Goal: Communication & Community: Answer question/provide support

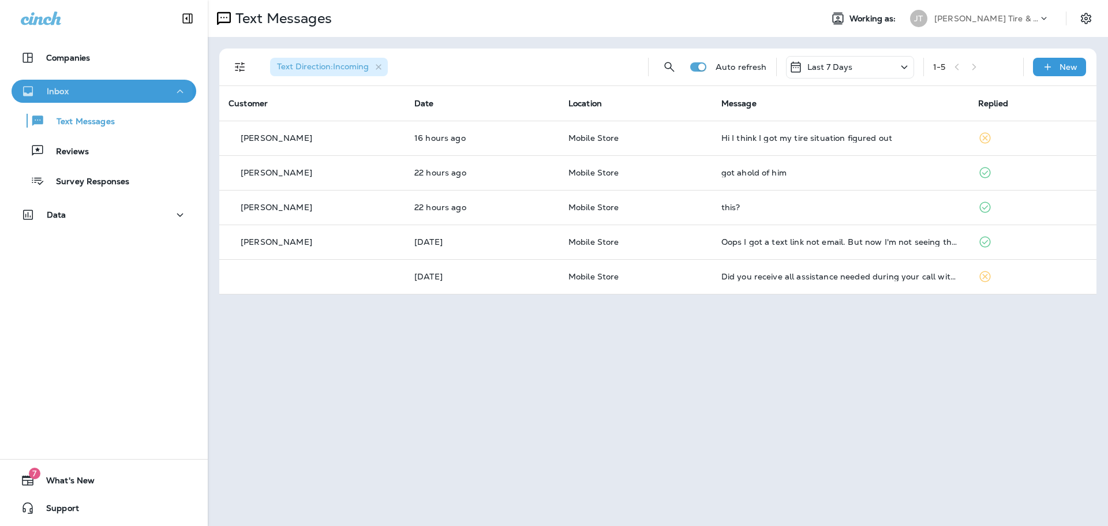
click at [88, 96] on div "Inbox" at bounding box center [104, 91] width 166 height 14
click at [63, 95] on p "Inbox" at bounding box center [58, 91] width 22 height 9
click at [67, 120] on p "Text Messages" at bounding box center [80, 122] width 70 height 11
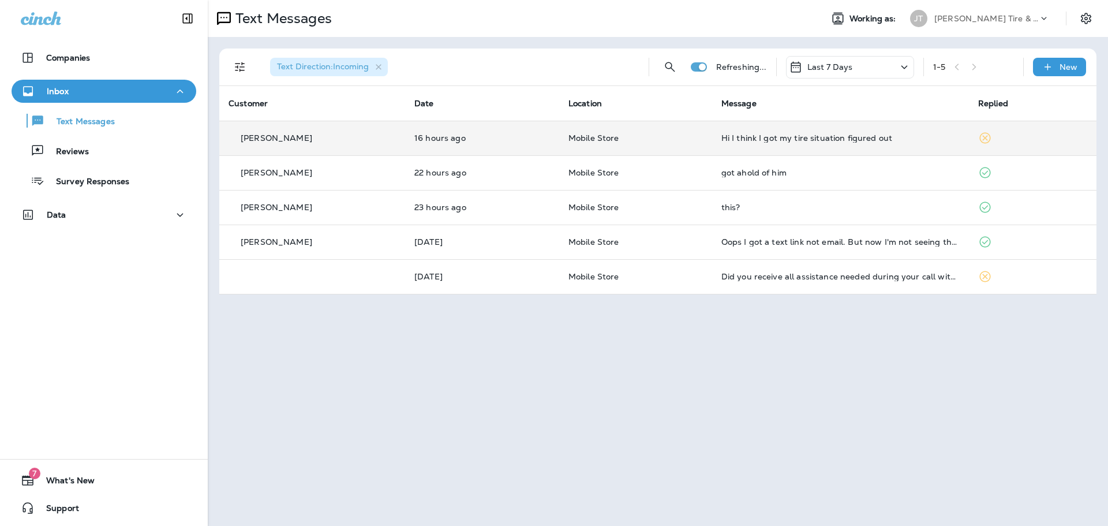
click at [545, 146] on td "16 hours ago" at bounding box center [482, 138] width 154 height 35
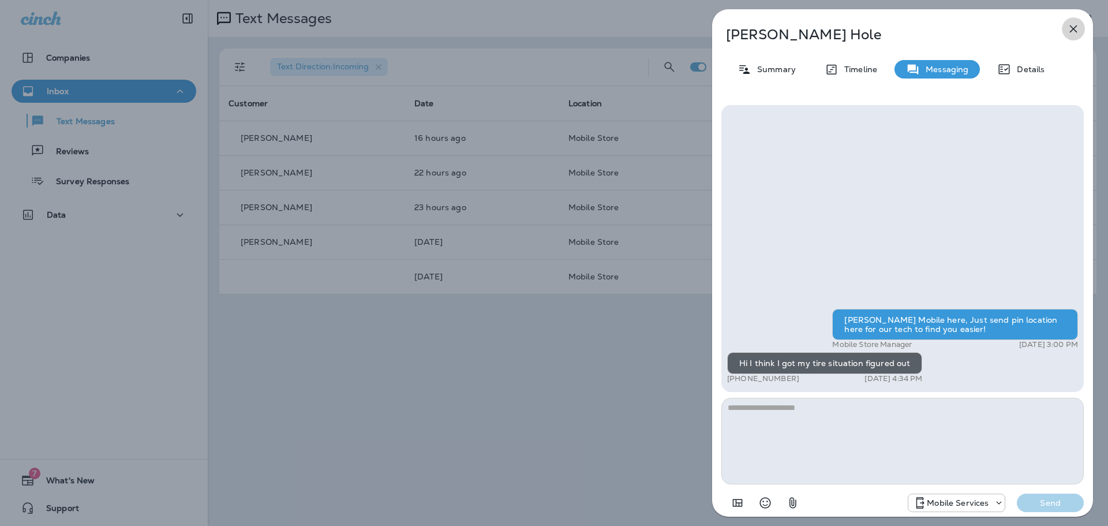
click at [1072, 30] on icon "button" at bounding box center [1072, 28] width 7 height 7
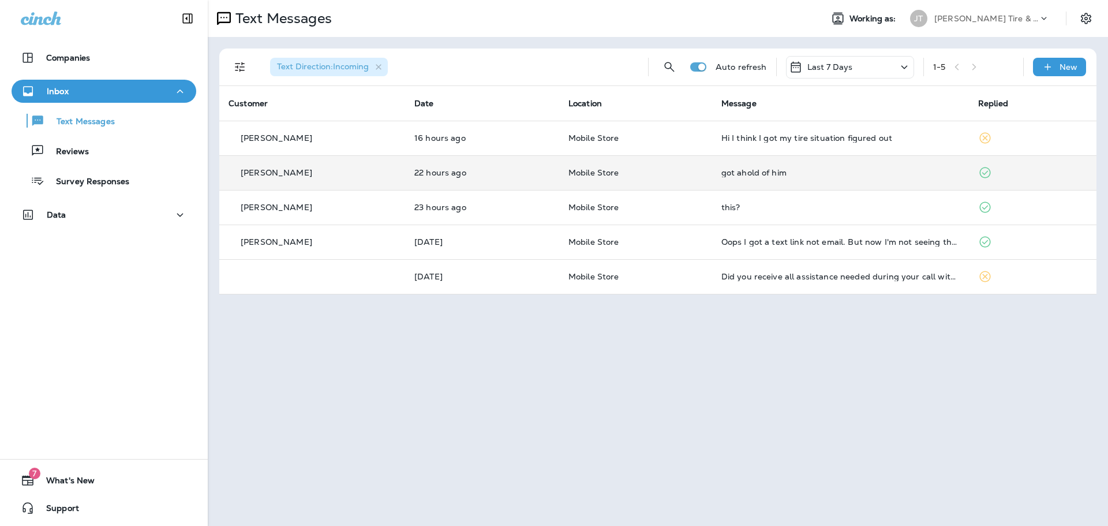
click at [783, 178] on td "got ahold of him" at bounding box center [840, 172] width 257 height 35
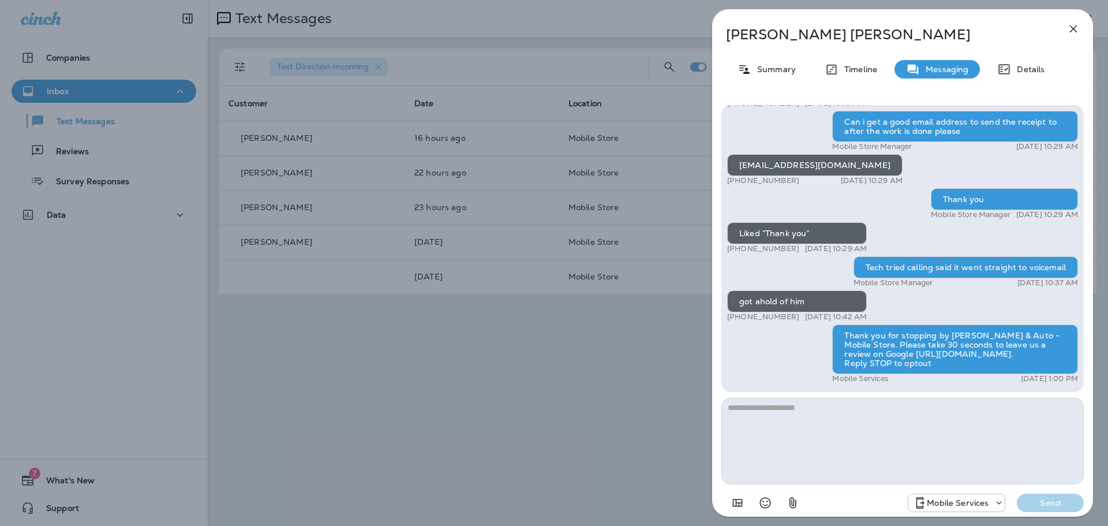
click at [1075, 29] on icon "button" at bounding box center [1073, 29] width 14 height 14
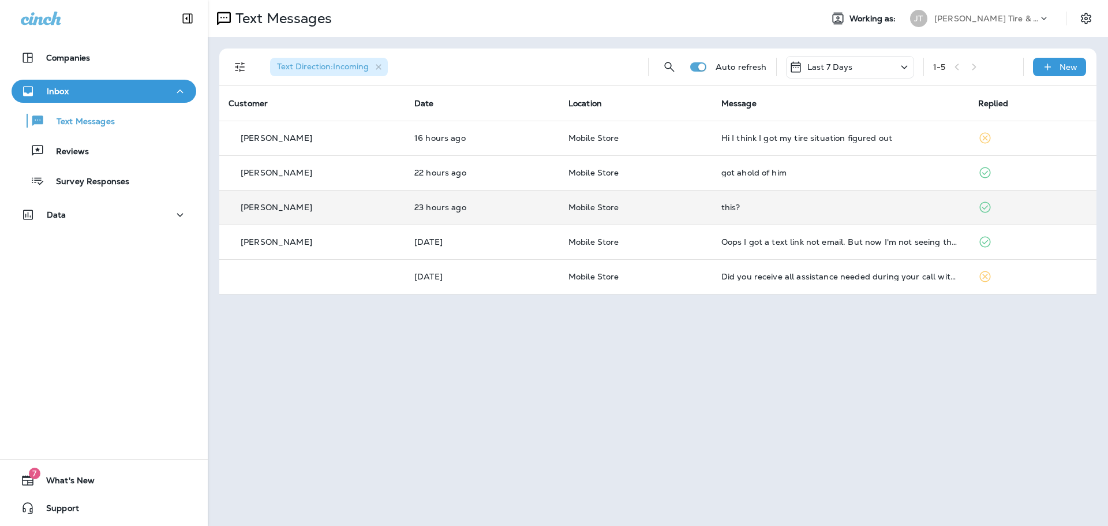
click at [656, 209] on p "Mobile Store" at bounding box center [635, 206] width 134 height 9
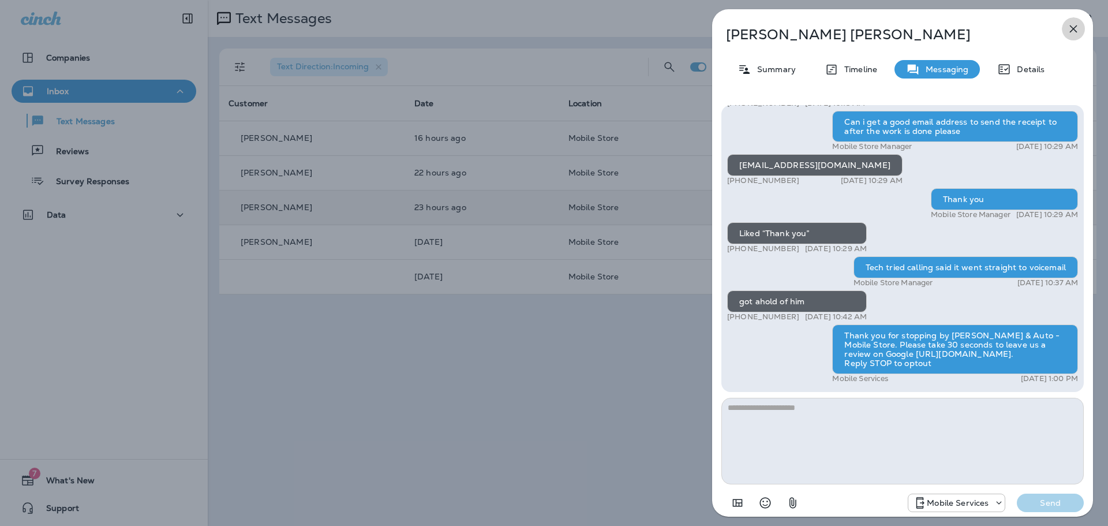
click at [1067, 28] on button "button" at bounding box center [1072, 28] width 23 height 23
